Goal: Find specific page/section: Find specific page/section

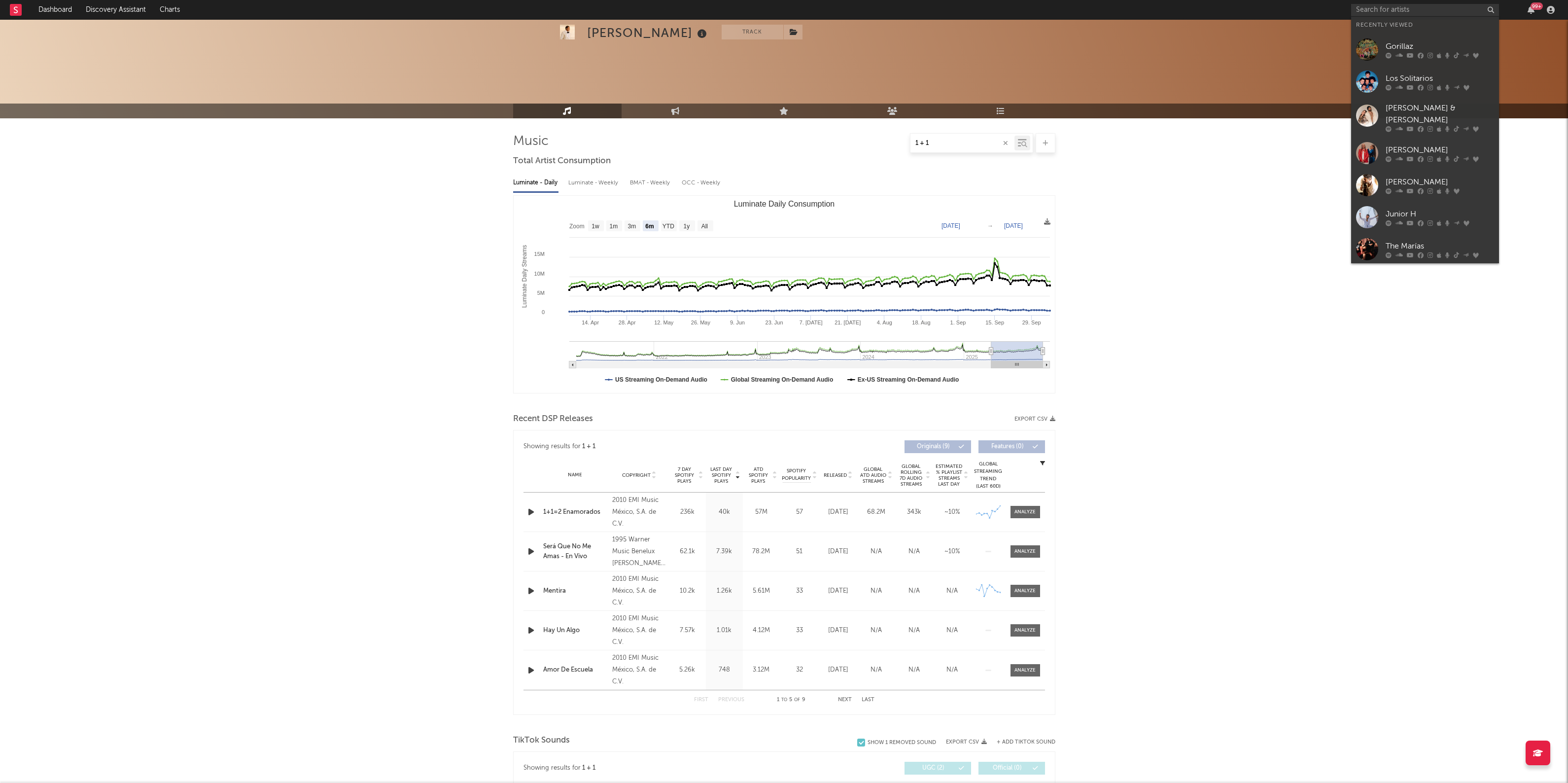
select select "6m"
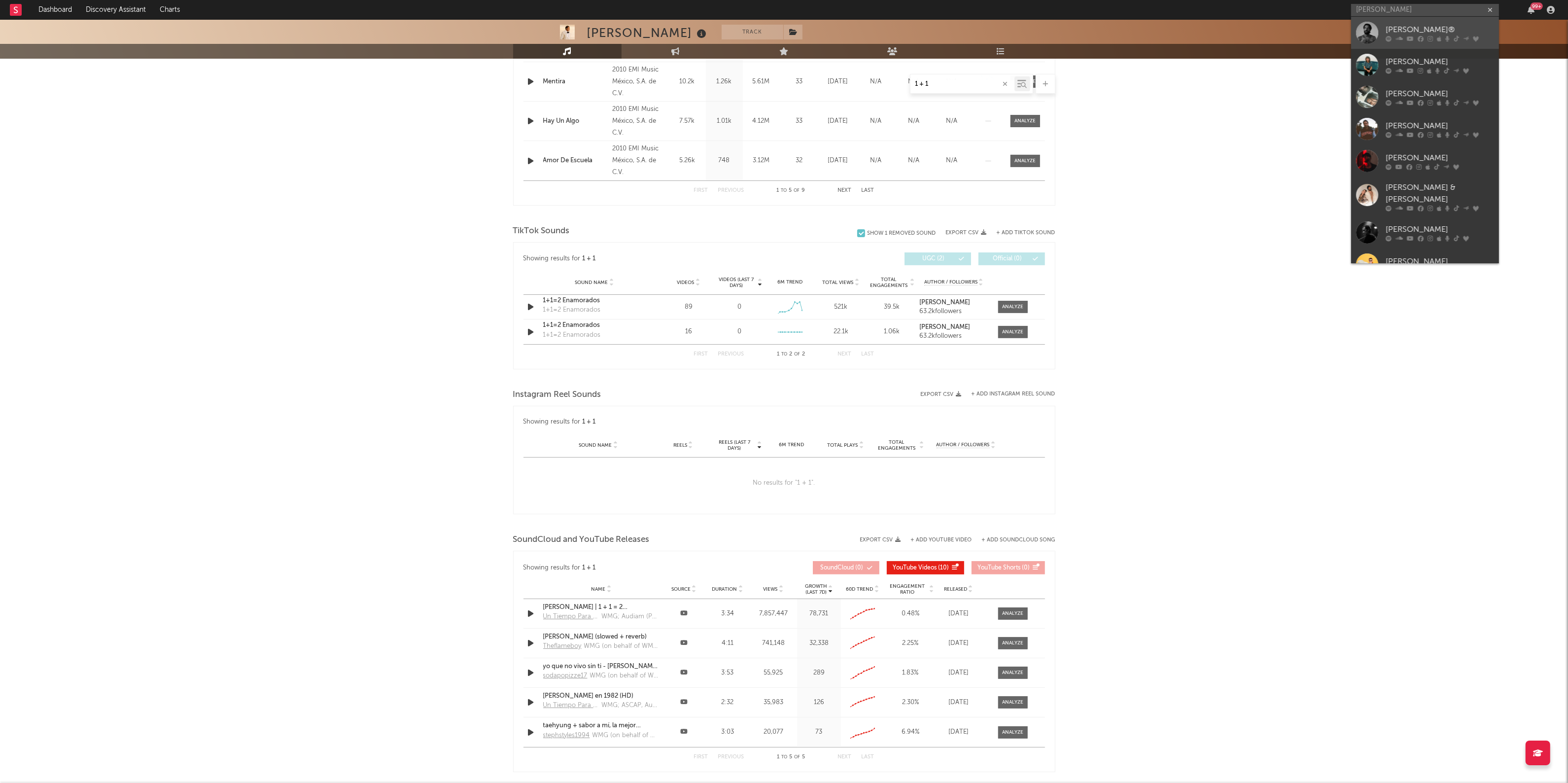
type input "[PERSON_NAME]"
click at [1435, 192] on div "[PERSON_NAME] & [PERSON_NAME]" at bounding box center [1440, 194] width 108 height 24
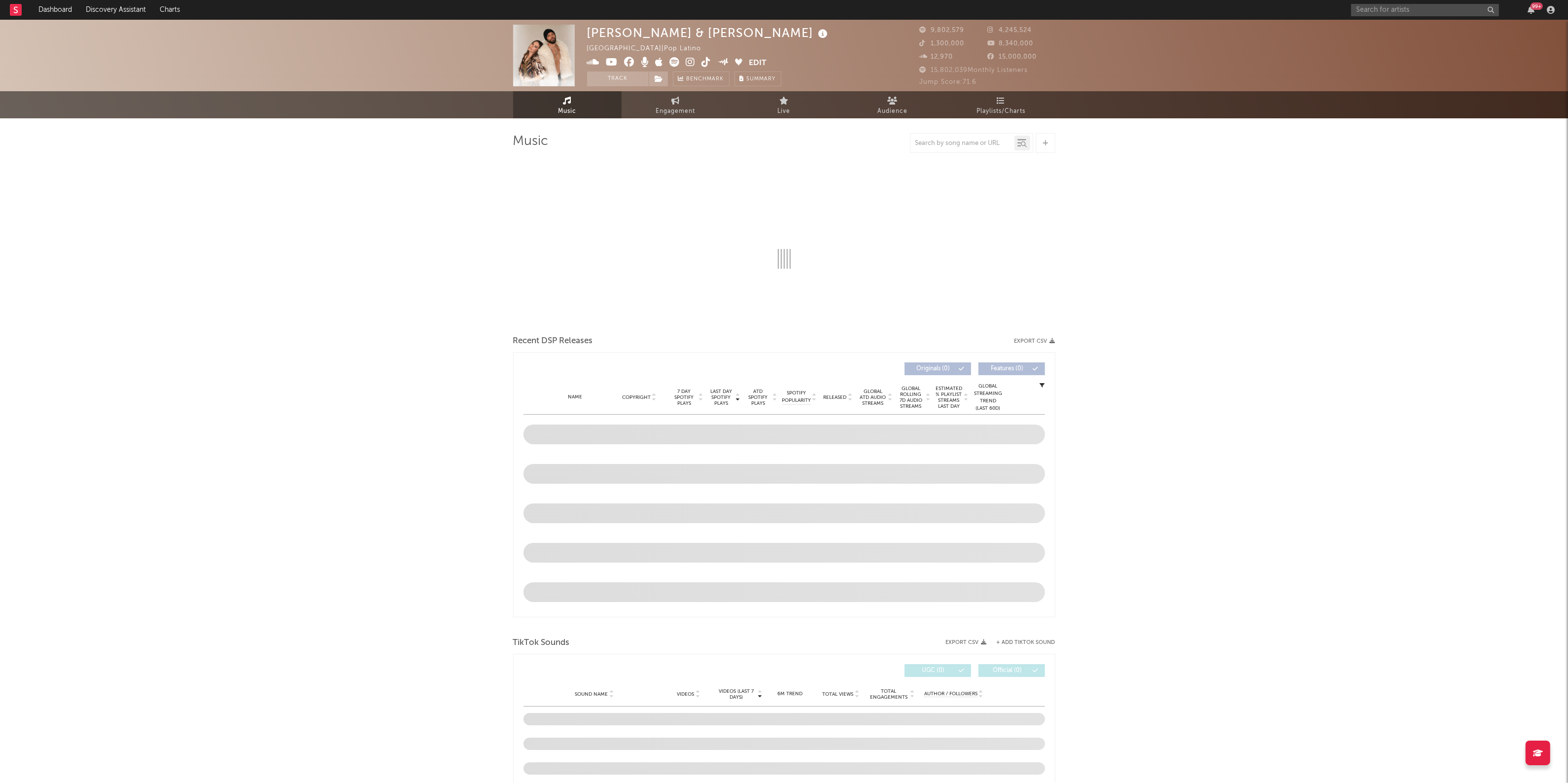
select select "6m"
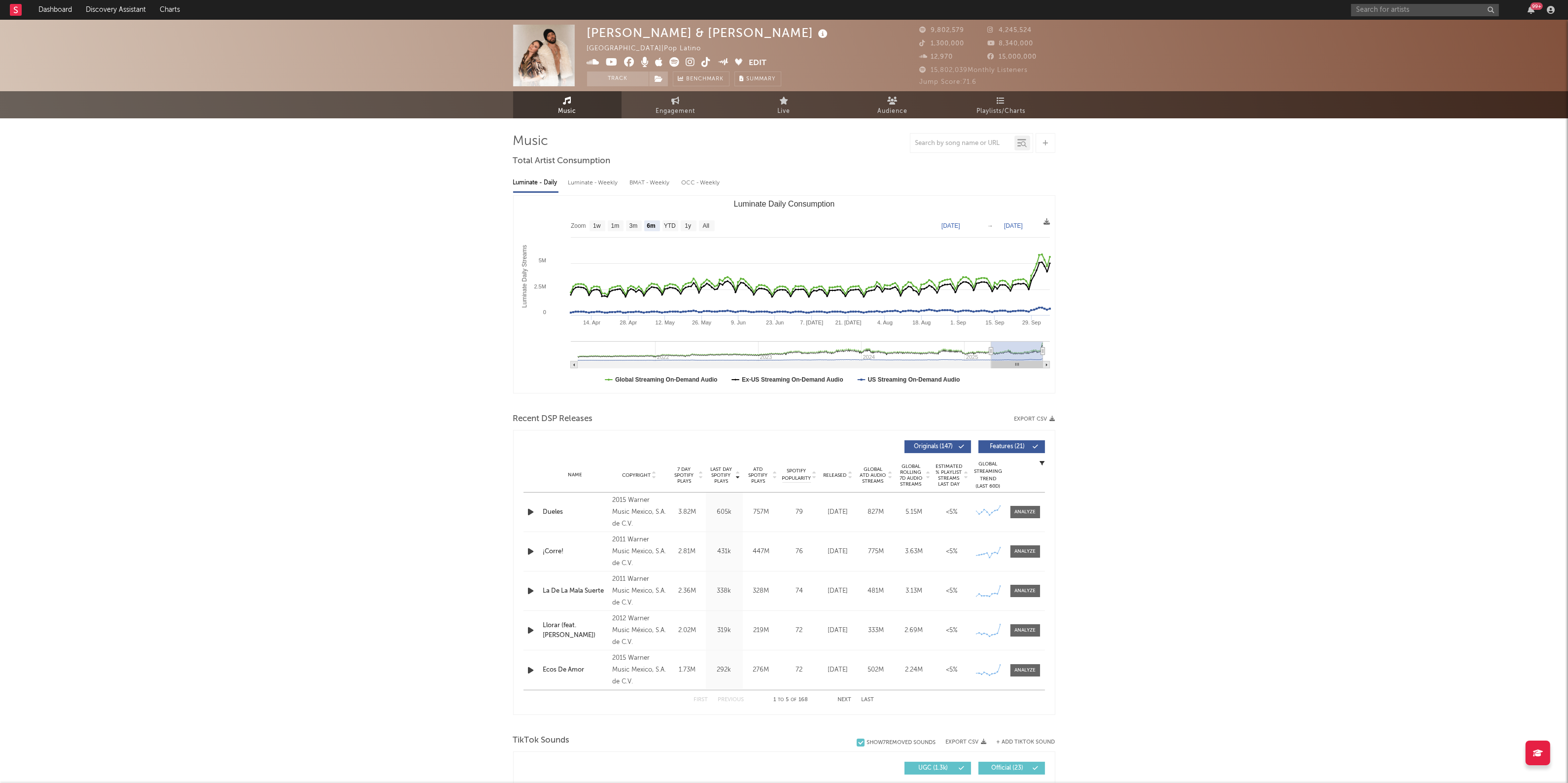
click at [970, 137] on div at bounding box center [962, 143] width 104 height 12
click at [967, 148] on div at bounding box center [962, 143] width 104 height 12
click at [970, 139] on input "text" at bounding box center [962, 143] width 104 height 8
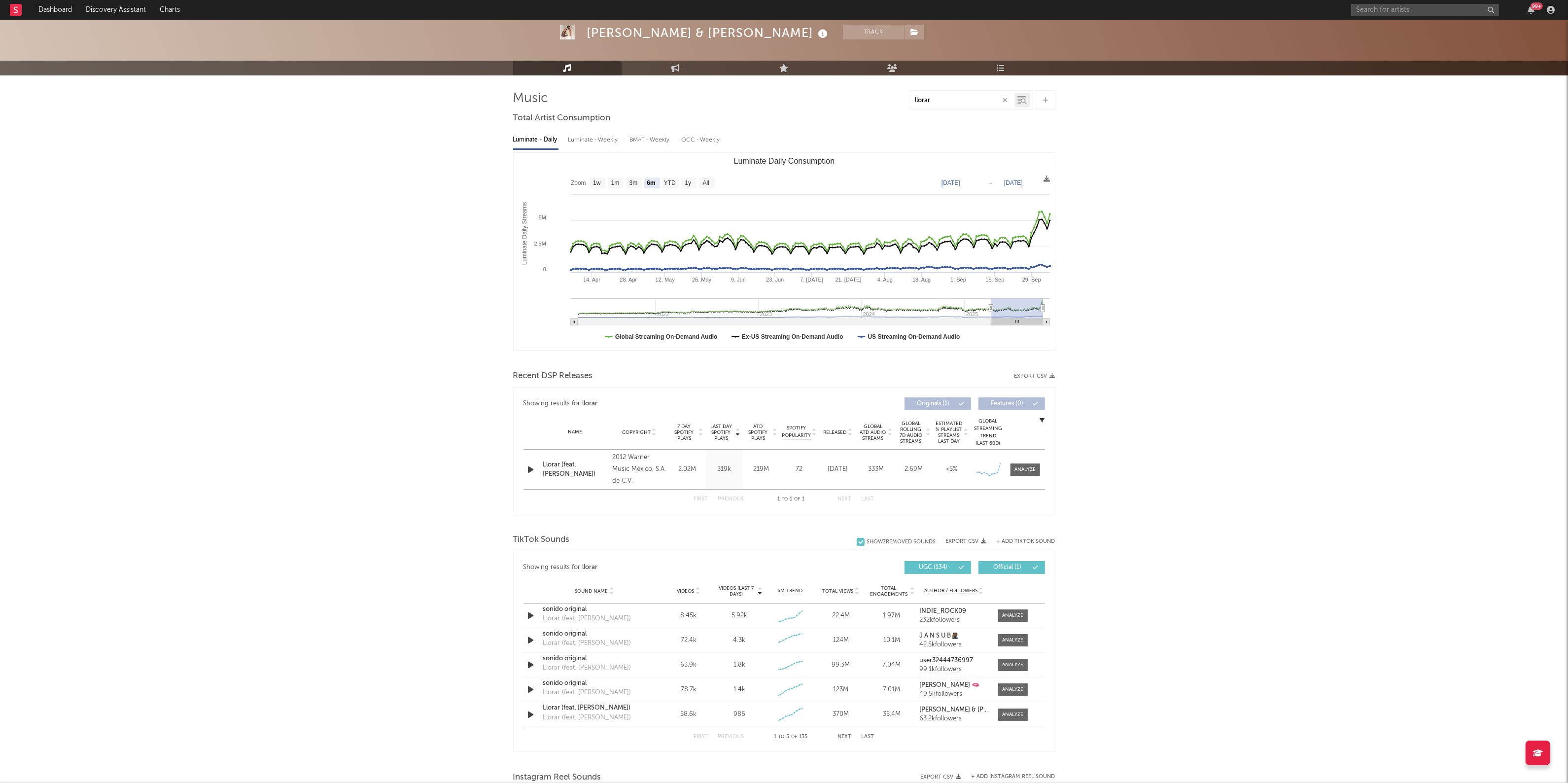
scroll to position [61, 0]
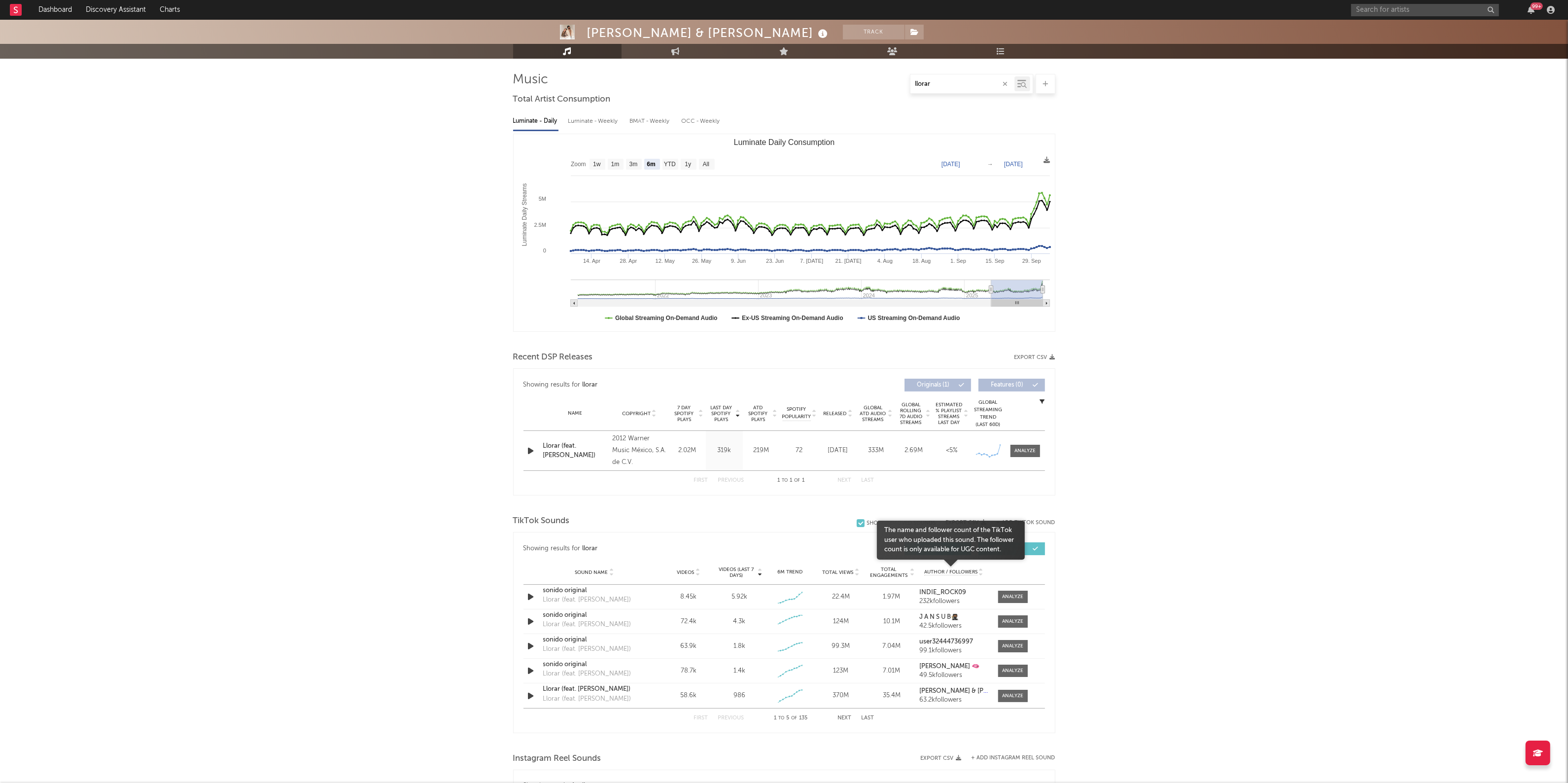
type input "llorar"
click at [926, 571] on span "Author / Followers" at bounding box center [950, 572] width 53 height 7
click at [548, 614] on div "Llorar (feat. [PERSON_NAME])" at bounding box center [594, 616] width 103 height 10
click at [957, 574] on span "Author / Followers" at bounding box center [950, 572] width 53 height 7
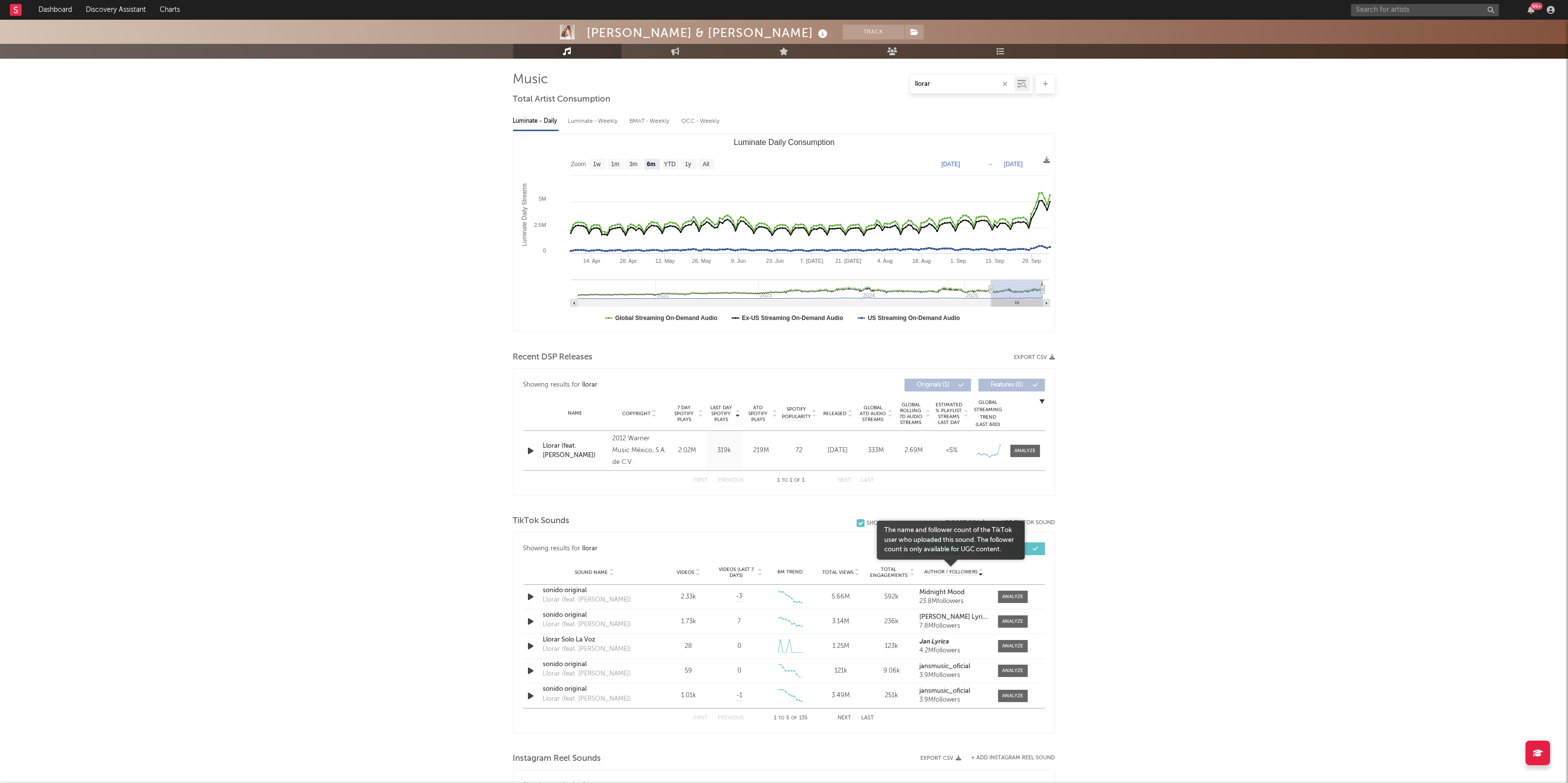
click at [957, 574] on span "Author / Followers" at bounding box center [950, 572] width 53 height 7
click at [940, 570] on span "Author / Followers" at bounding box center [950, 572] width 53 height 7
click at [544, 614] on div "Llorar (feat. [PERSON_NAME])" at bounding box center [594, 616] width 103 height 10
click at [942, 574] on span "Author / Followers" at bounding box center [950, 572] width 53 height 7
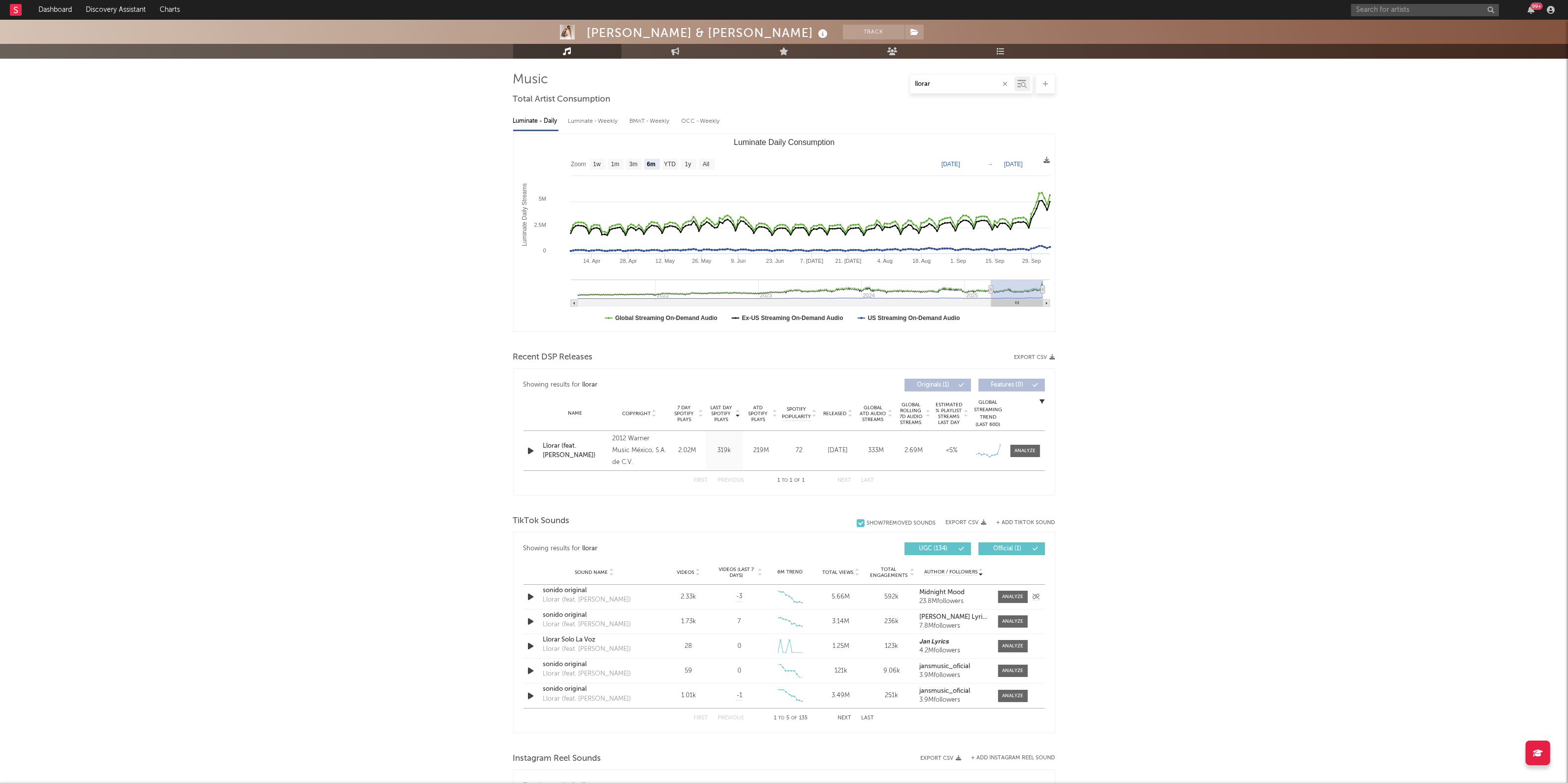
click at [951, 591] on strong "Midnight Mood" at bounding box center [942, 592] width 46 height 7
click at [579, 592] on div "sonido original" at bounding box center [594, 591] width 103 height 10
click at [1440, 8] on input "text" at bounding box center [1425, 10] width 148 height 12
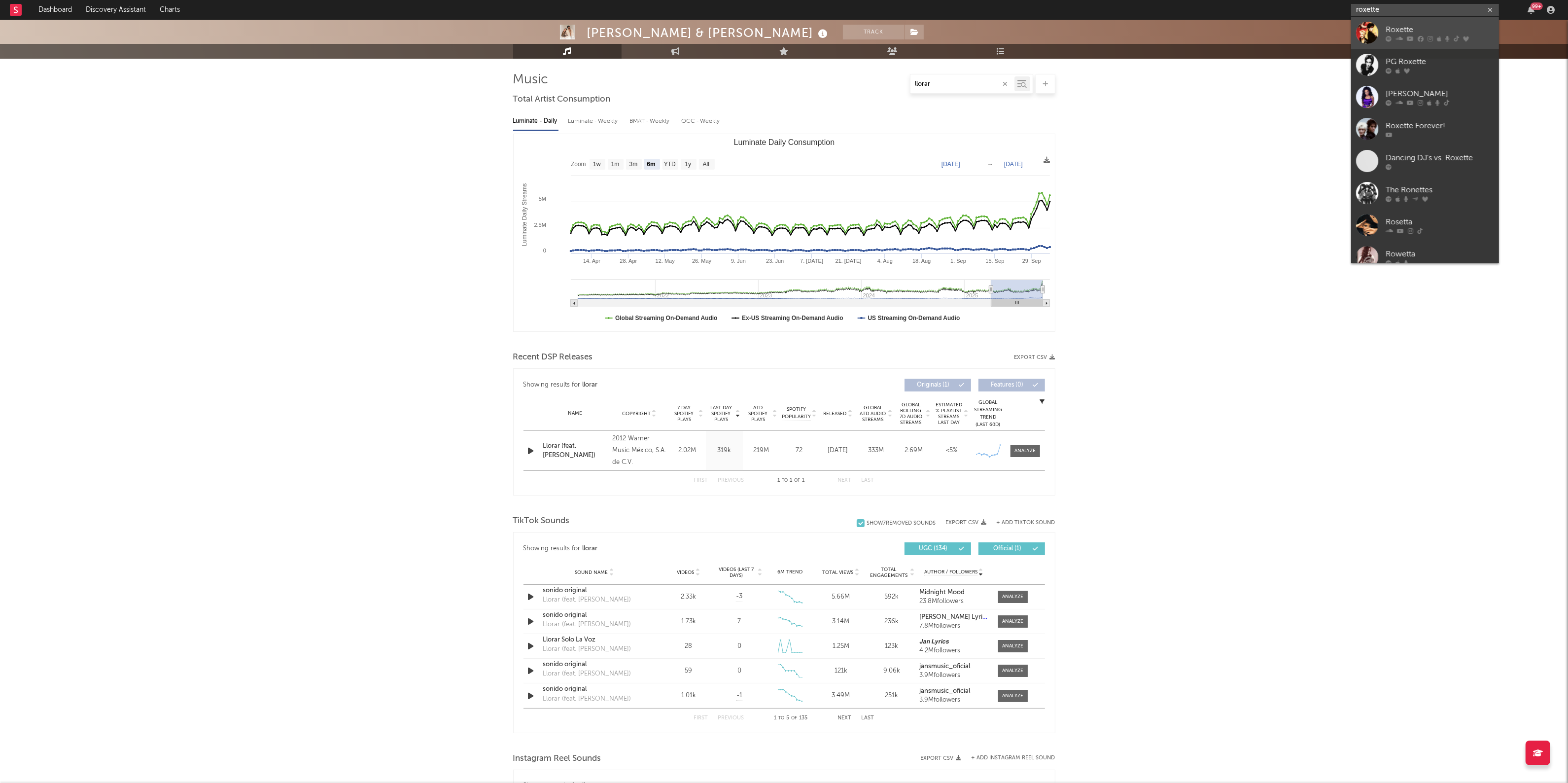
type input "roxette"
click at [1429, 30] on div "Roxette" at bounding box center [1440, 29] width 108 height 12
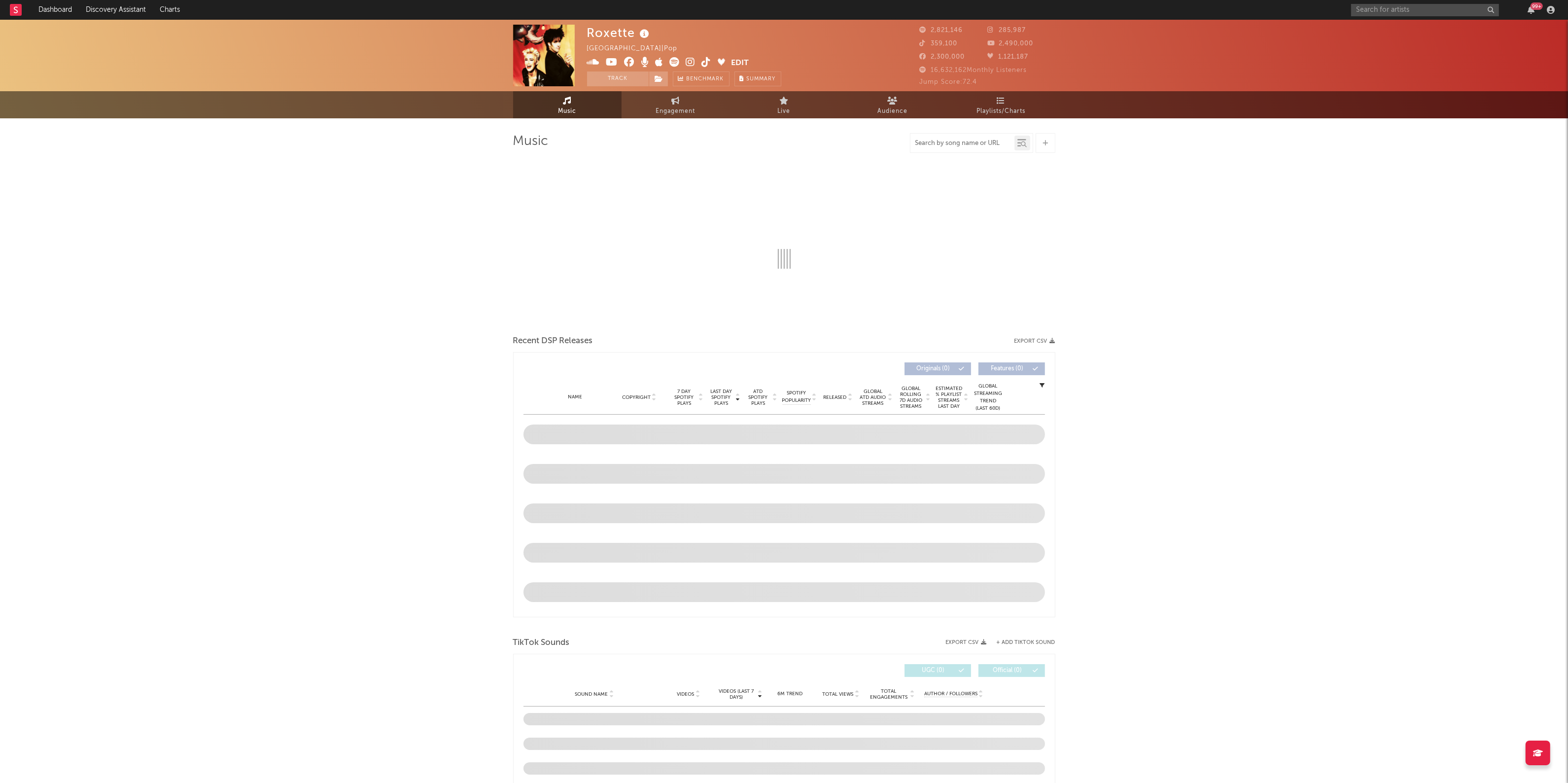
select select "6m"
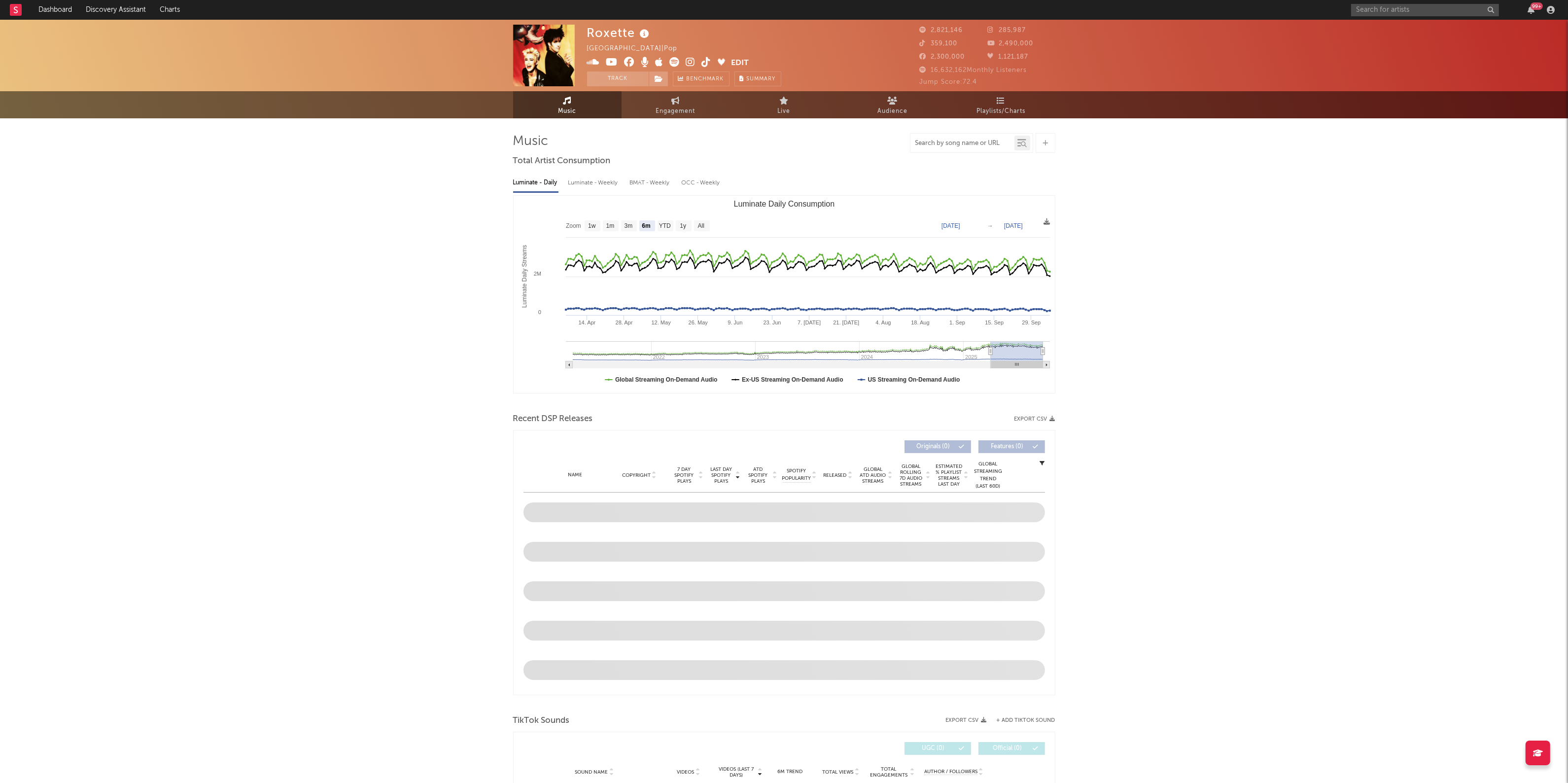
click at [961, 144] on input "text" at bounding box center [962, 143] width 104 height 8
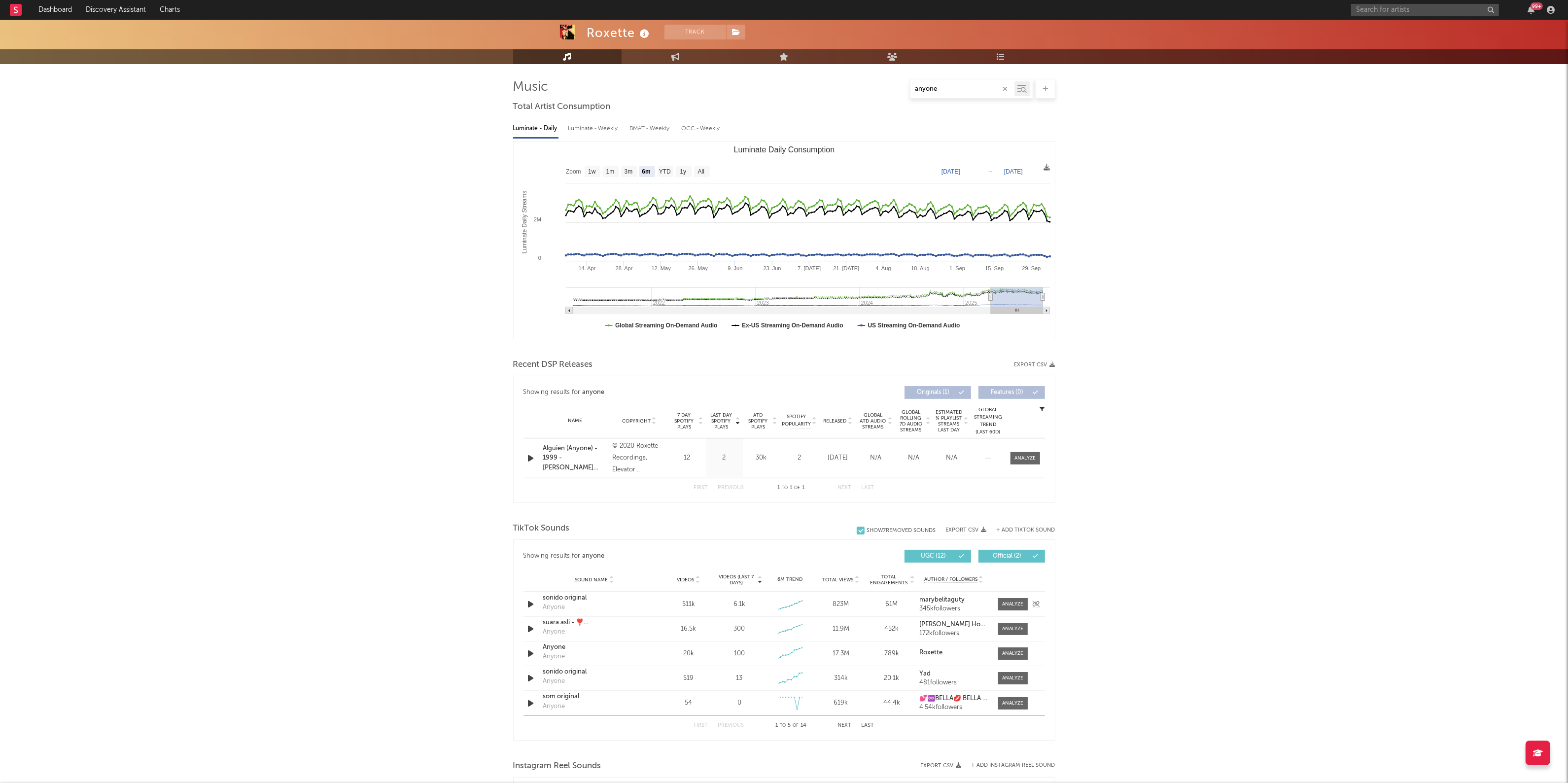
scroll to position [61, 0]
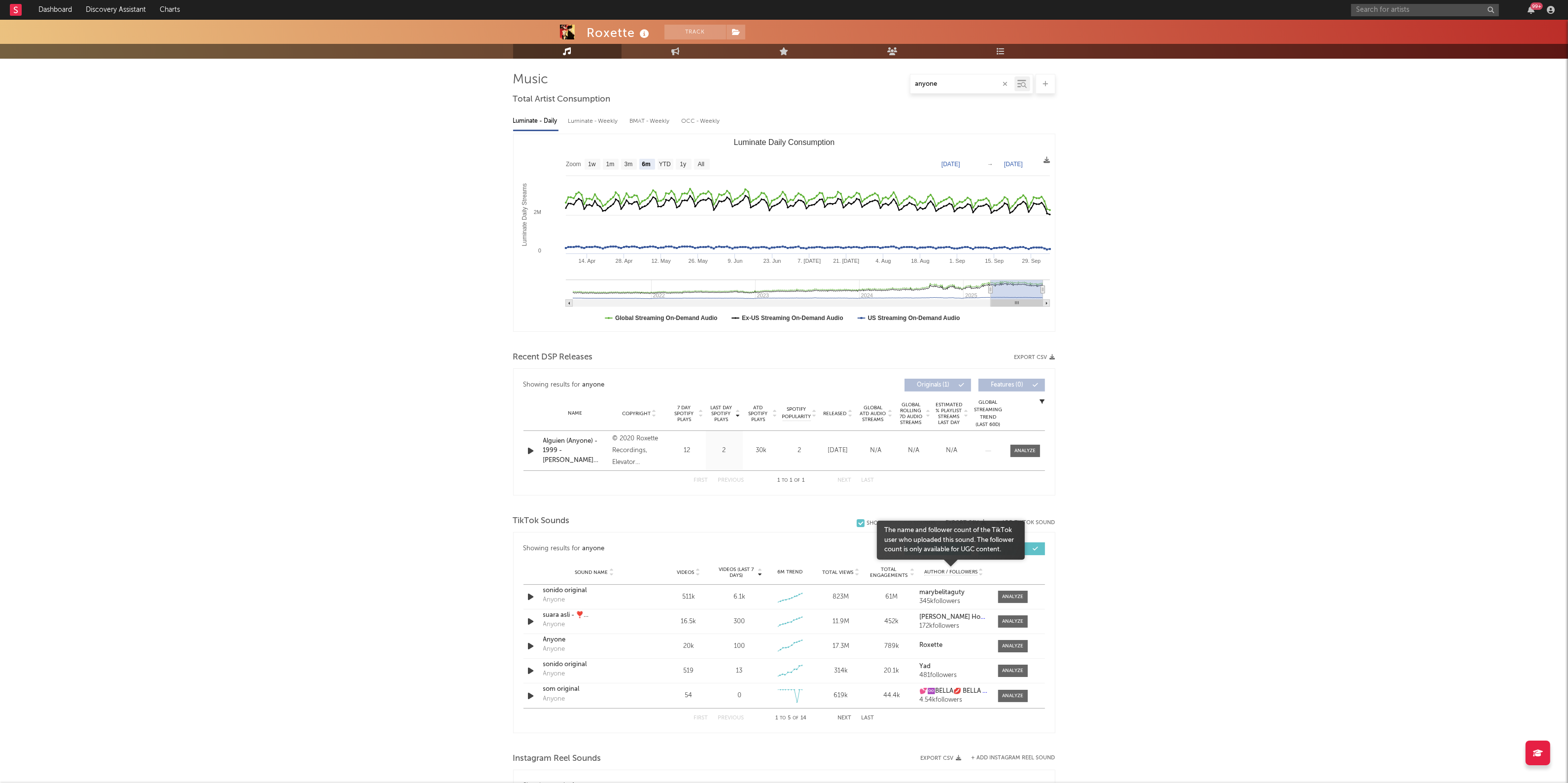
type input "anyone"
click at [973, 575] on span "Author / Followers" at bounding box center [950, 572] width 53 height 7
click at [559, 616] on div "Anyone" at bounding box center [594, 616] width 103 height 10
